Goal: Task Accomplishment & Management: Manage account settings

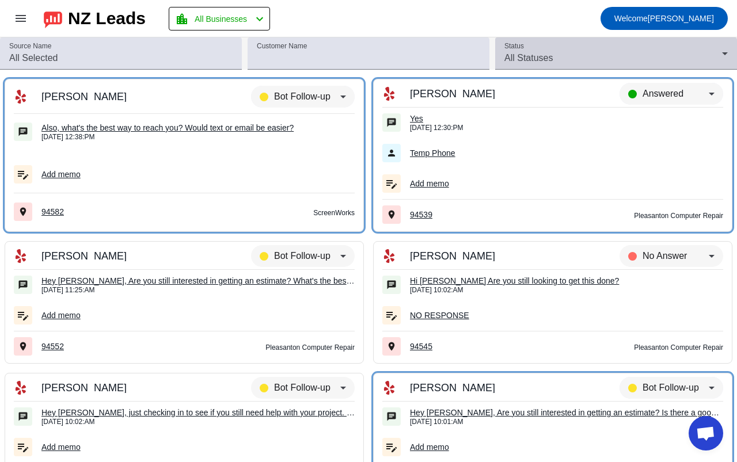
click at [718, 56] on icon at bounding box center [725, 54] width 14 height 14
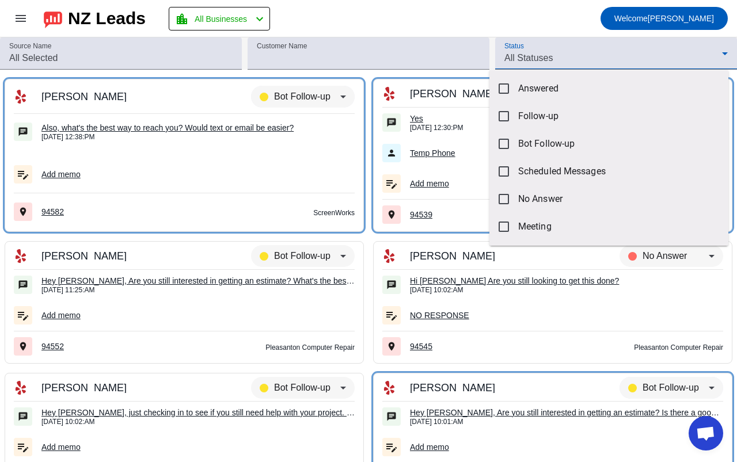
click at [505, 60] on div at bounding box center [368, 231] width 737 height 462
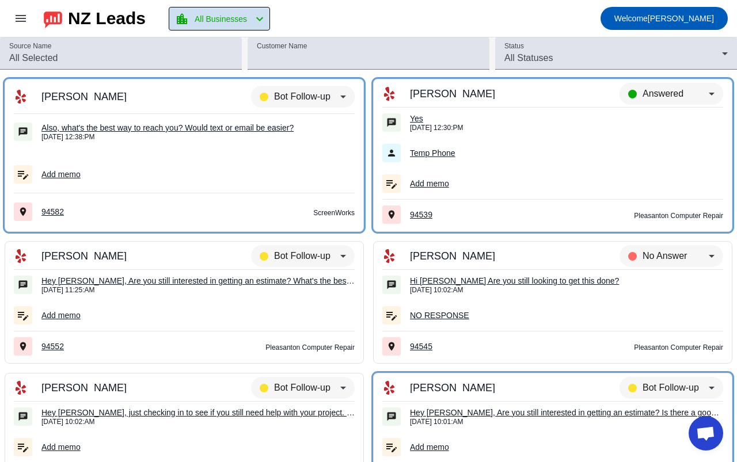
click at [263, 18] on mat-icon "chevron_left" at bounding box center [260, 19] width 14 height 14
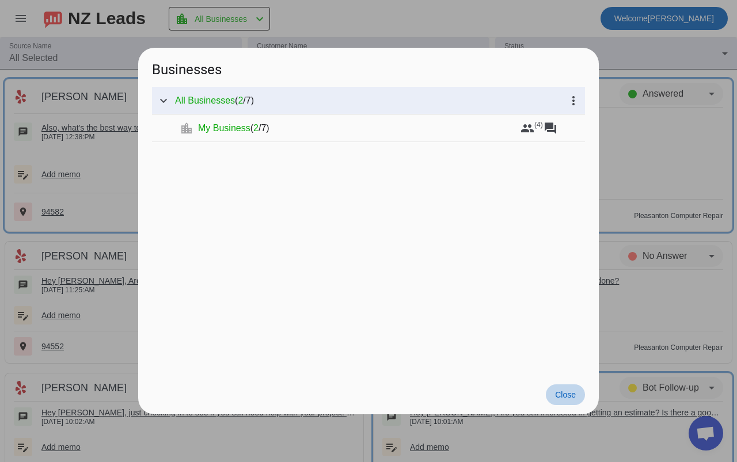
click at [565, 392] on span "Close" at bounding box center [565, 394] width 21 height 9
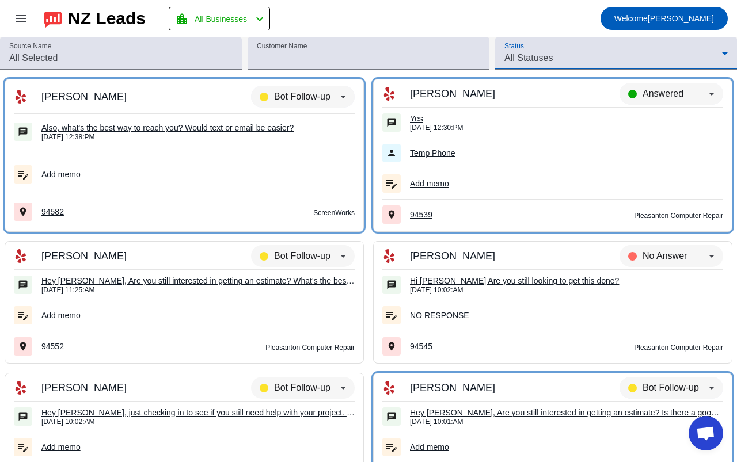
click at [719, 52] on icon at bounding box center [725, 54] width 14 height 14
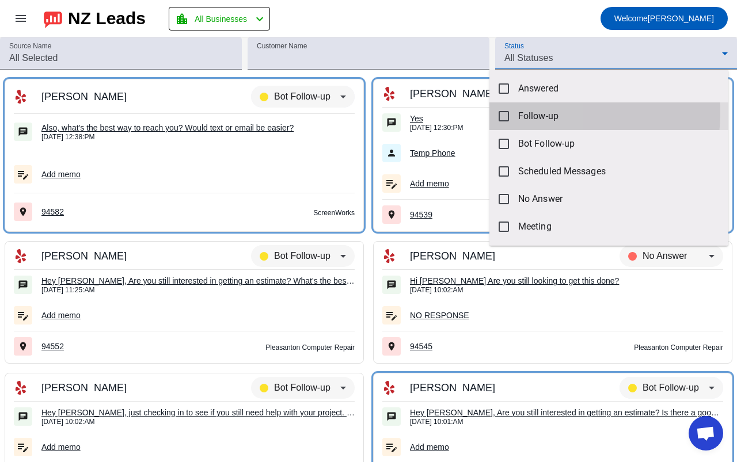
click at [505, 112] on mat-pseudo-checkbox at bounding box center [503, 116] width 10 height 10
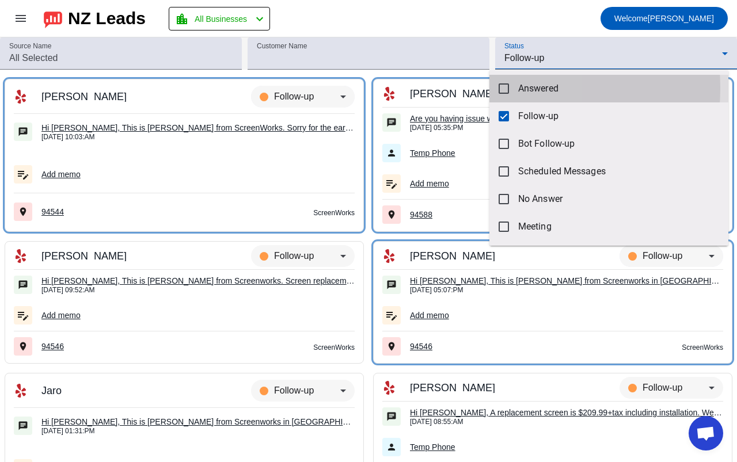
click at [504, 88] on mat-pseudo-checkbox at bounding box center [503, 88] width 10 height 10
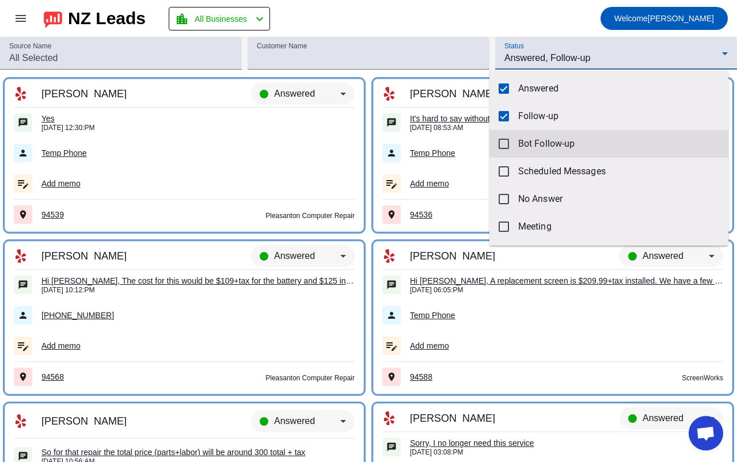
click at [506, 147] on mat-pseudo-checkbox at bounding box center [503, 144] width 10 height 10
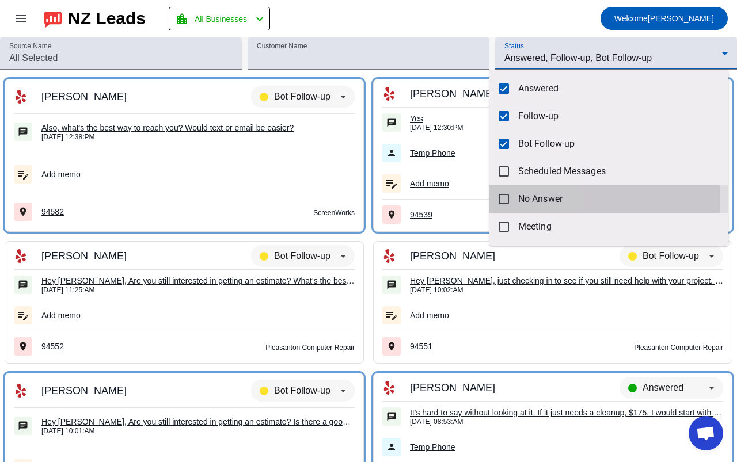
click at [505, 200] on mat-pseudo-checkbox at bounding box center [503, 199] width 10 height 10
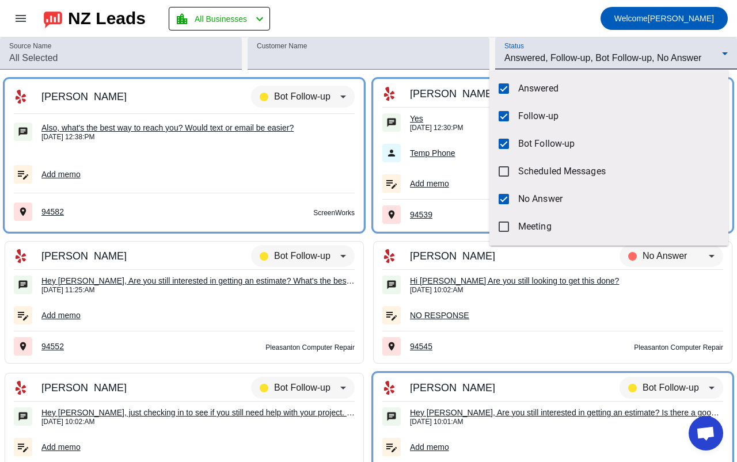
click at [451, 20] on div at bounding box center [368, 231] width 737 height 462
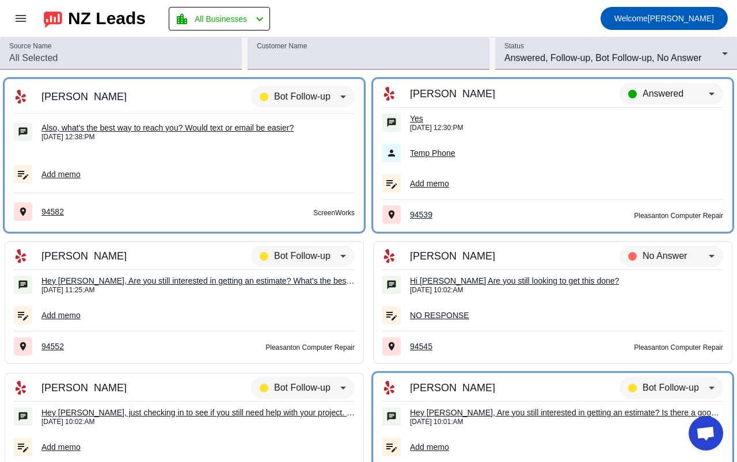
click at [471, 277] on div "Hi [PERSON_NAME] Are you still looking to get this done?​" at bounding box center [566, 281] width 313 height 10
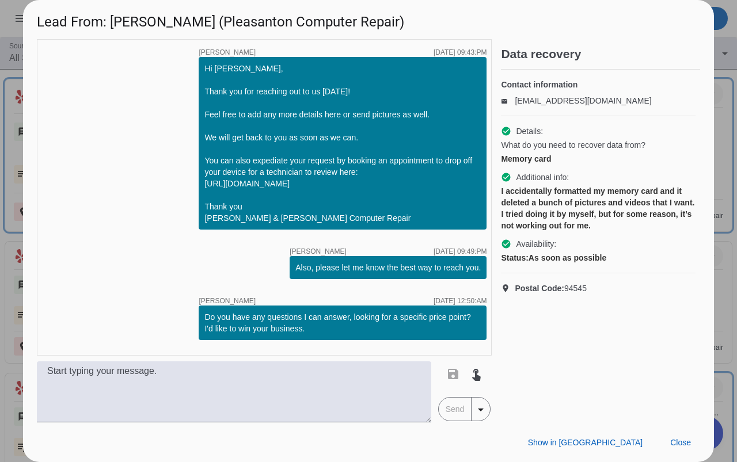
scroll to position [315, 0]
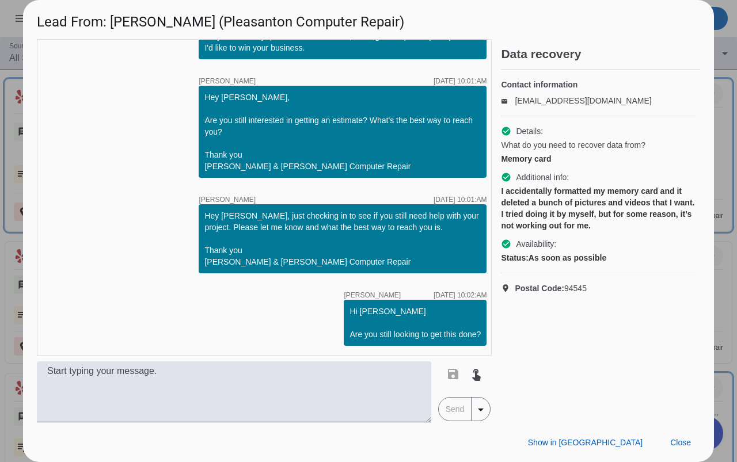
click at [637, 360] on div "Data recovery Contact information email [EMAIL_ADDRESS][DOMAIN_NAME] check_circ…" at bounding box center [600, 230] width 199 height 383
